Goal: Transaction & Acquisition: Subscribe to service/newsletter

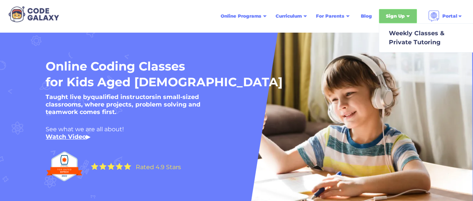
click at [402, 14] on div "Sign Up" at bounding box center [395, 15] width 19 height 7
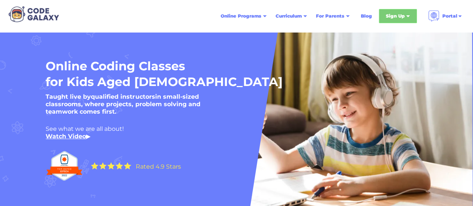
click at [402, 14] on div "Sign Up" at bounding box center [395, 15] width 19 height 7
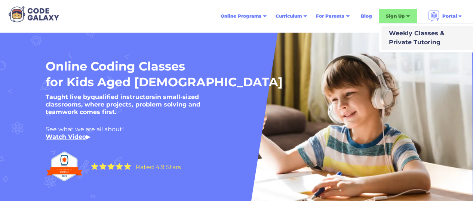
click at [413, 37] on div "Weekly Classes & Private Tutoring" at bounding box center [415, 38] width 59 height 18
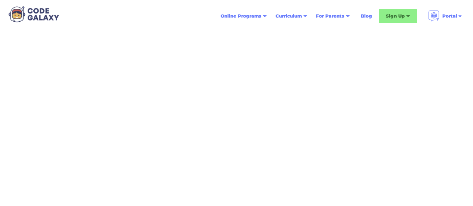
scroll to position [26, 0]
